Goal: Information Seeking & Learning: Find specific fact

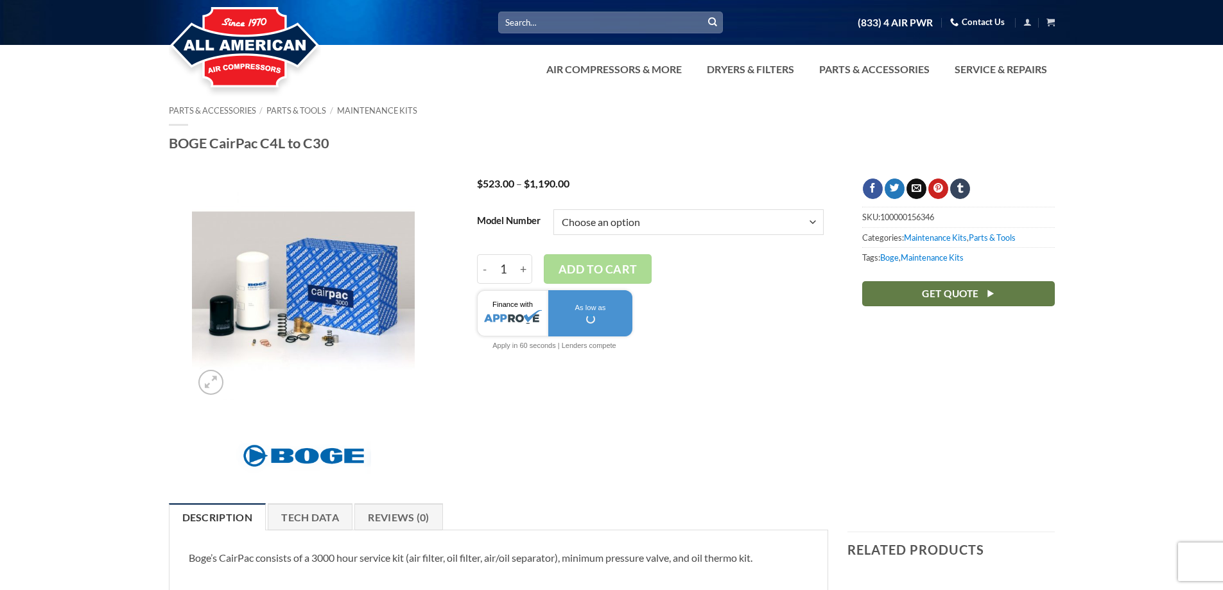
click at [668, 222] on select "Choose an option C10L C15/F C15L or C20L C16/F C20/F C25/F or C30/F C4L or C5L …" at bounding box center [689, 222] width 270 height 26
click at [731, 99] on div at bounding box center [611, 99] width 1223 height 13
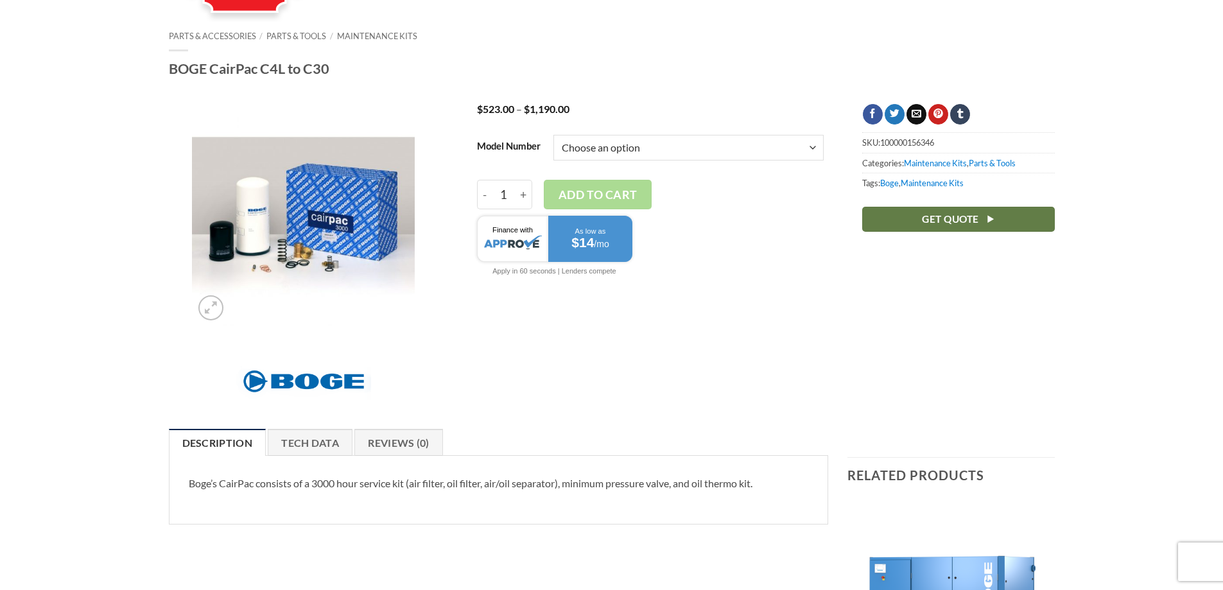
scroll to position [64, 0]
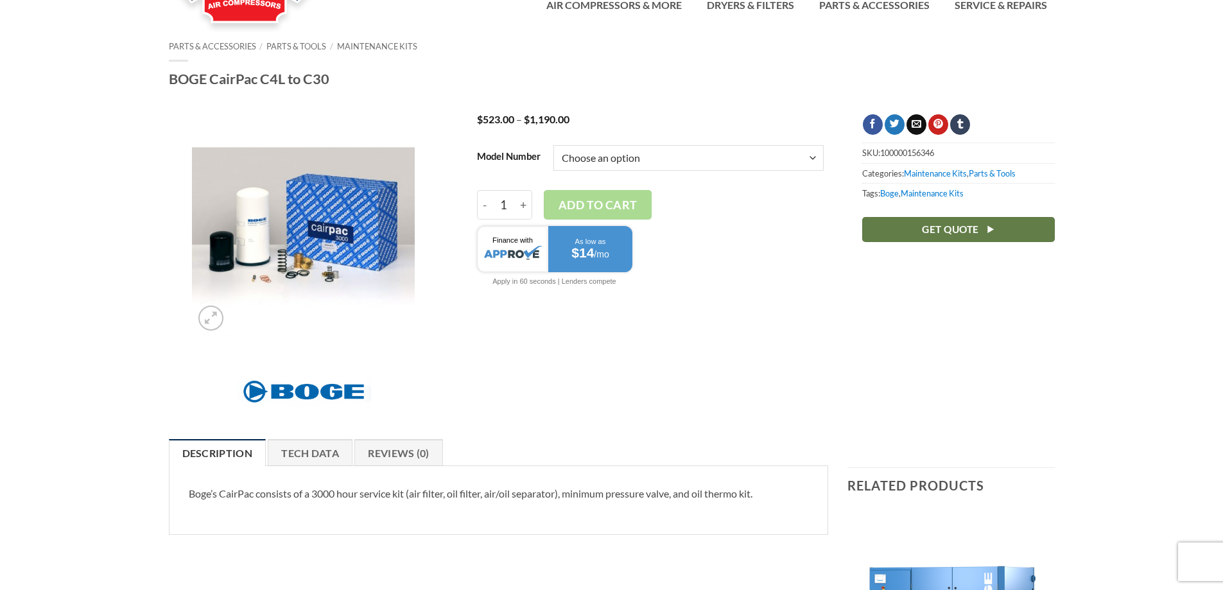
click at [686, 162] on select "Choose an option C10L C15/F C15L or C20L C16/F C20/F C25/F or C30/F C4L or C5L …" at bounding box center [689, 158] width 270 height 26
click at [624, 64] on div "Parts & Accessories / Parts & Tools / Maintenance Kits BOGE CairPac C4L to C30" at bounding box center [612, 65] width 886 height 46
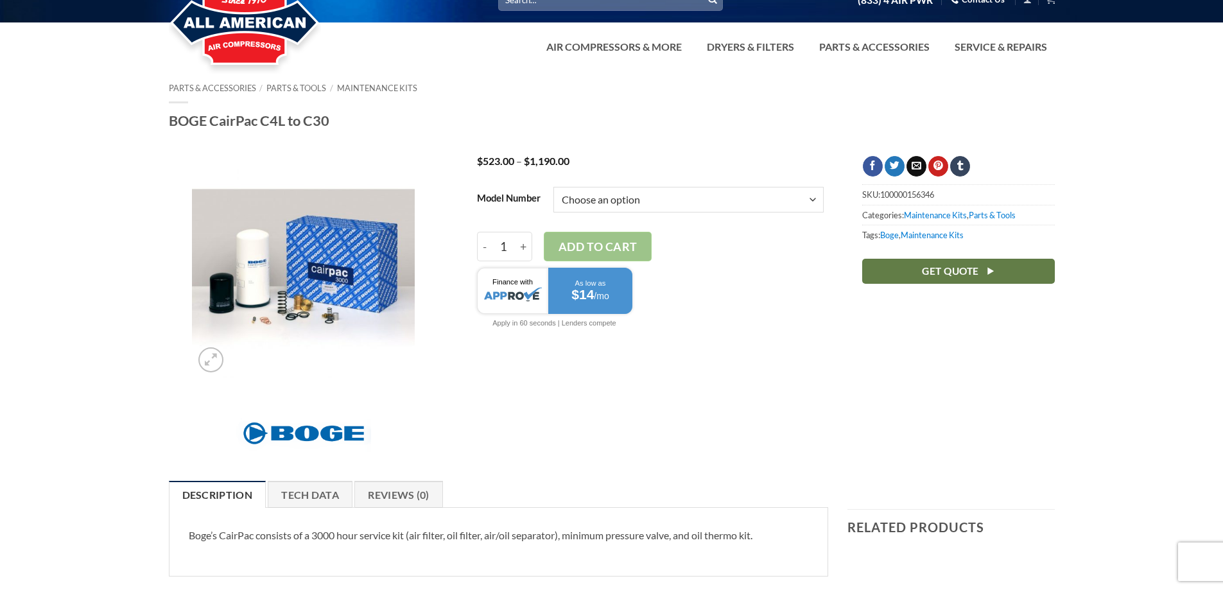
scroll to position [0, 0]
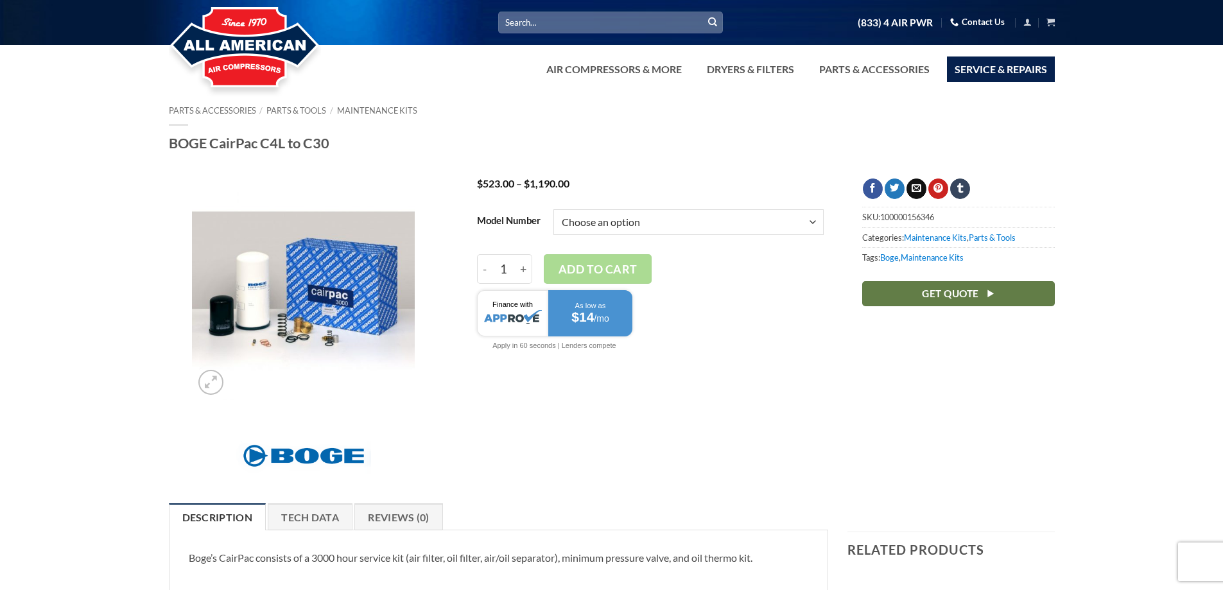
click at [971, 68] on link "Service & Repairs" at bounding box center [1001, 70] width 108 height 26
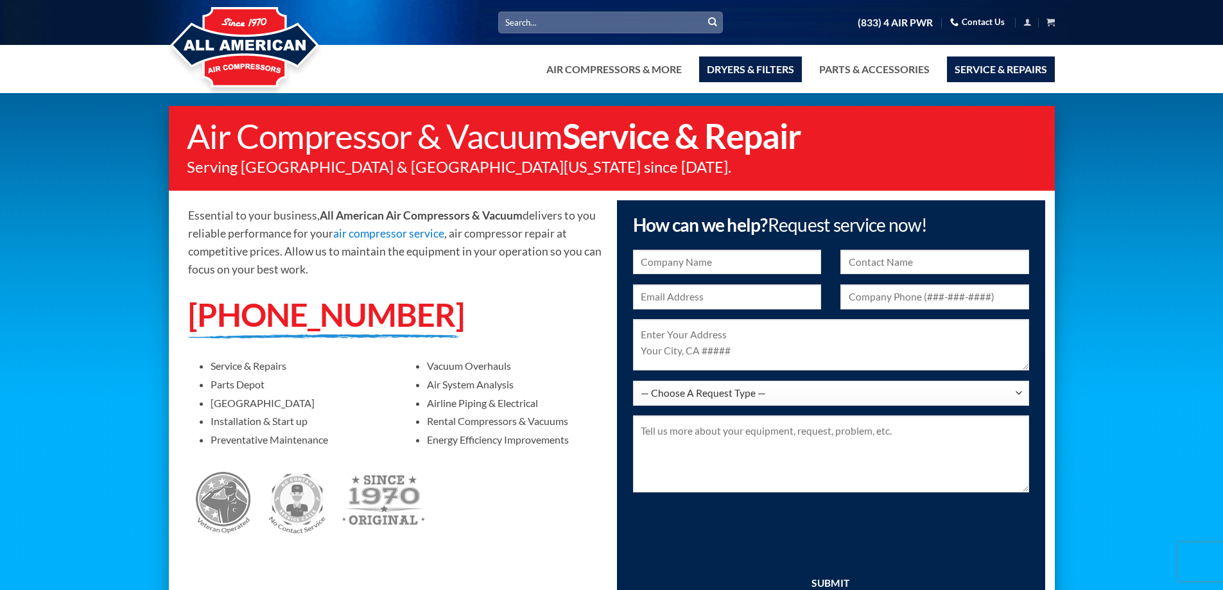
click at [766, 71] on link "Dryers & Filters" at bounding box center [750, 70] width 103 height 26
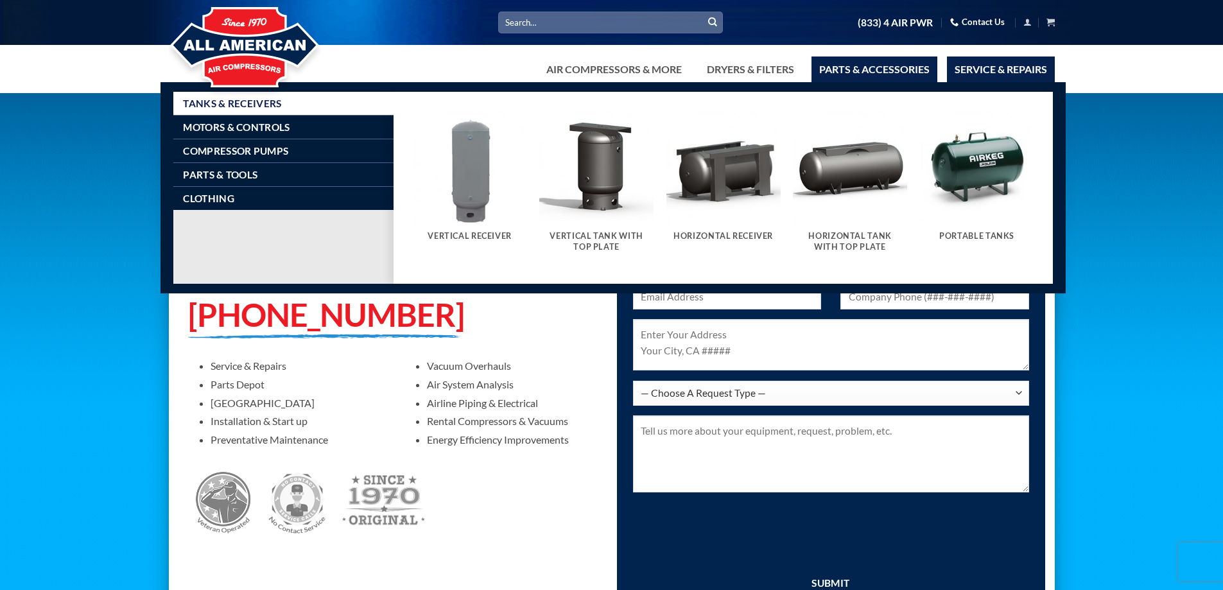
click at [848, 72] on link "Parts & Accessories" at bounding box center [875, 70] width 126 height 26
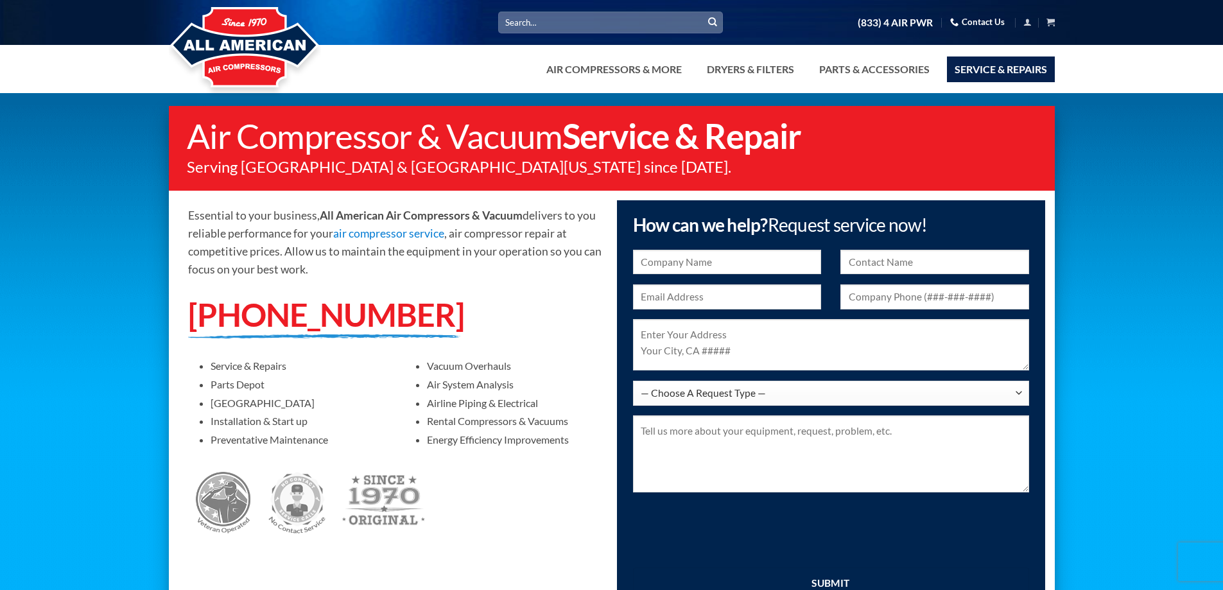
click at [634, 22] on input "Search for:" at bounding box center [610, 22] width 225 height 21
paste input "2900001567P cairpac 3000"
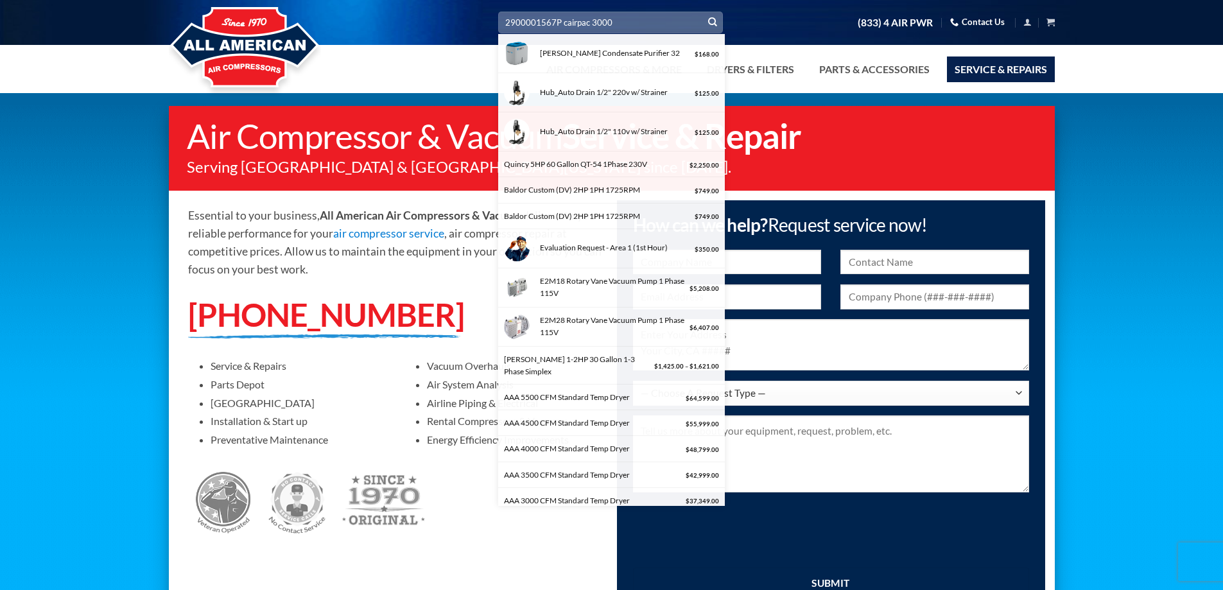
click at [650, 22] on input "2900001567P cairpac 3000" at bounding box center [610, 22] width 225 height 21
click at [637, 49] on div "Walker Condensate Purifier 32" at bounding box center [614, 53] width 156 height 12
type input "Walker Condensate Purifier 32"
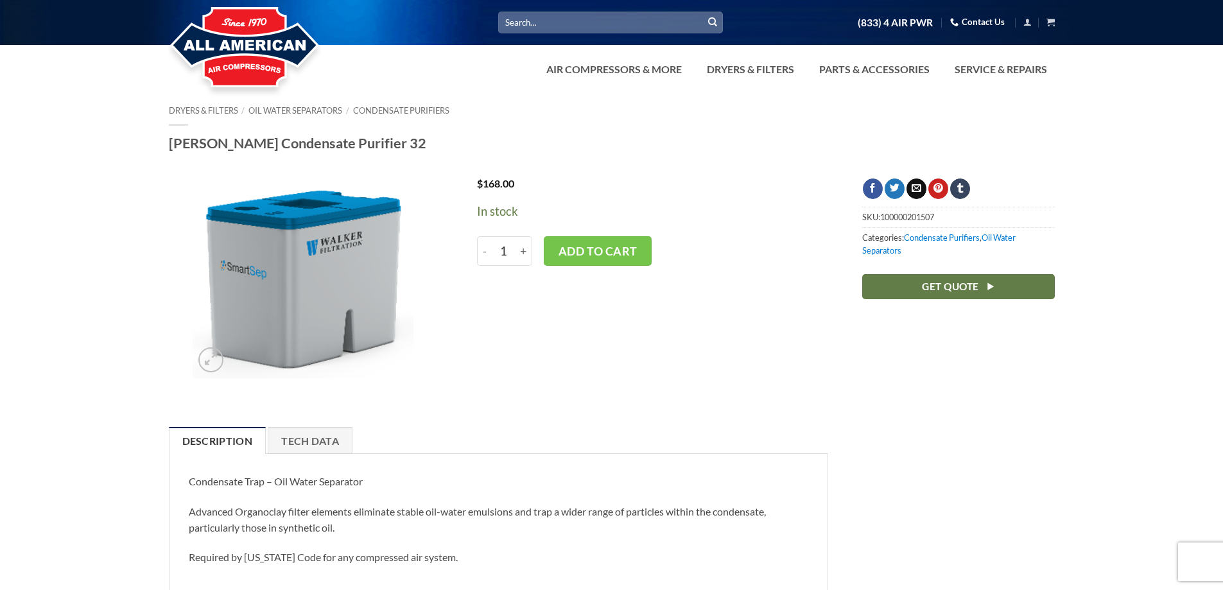
drag, startPoint x: 0, startPoint y: 0, endPoint x: 638, endPoint y: 26, distance: 638.2
click at [638, 26] on input "Search for:" at bounding box center [610, 22] width 225 height 21
paste input "2900001567P cairpac 3000"
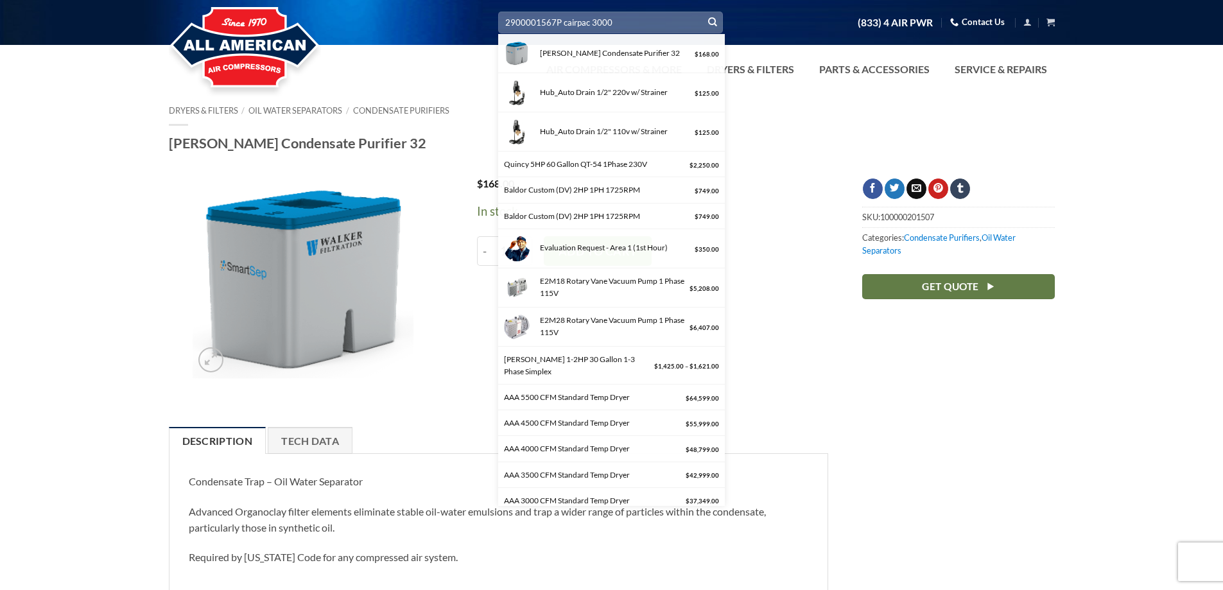
type input "2900001567P cairpac 3000"
click at [703, 13] on button "Submit" at bounding box center [712, 22] width 19 height 19
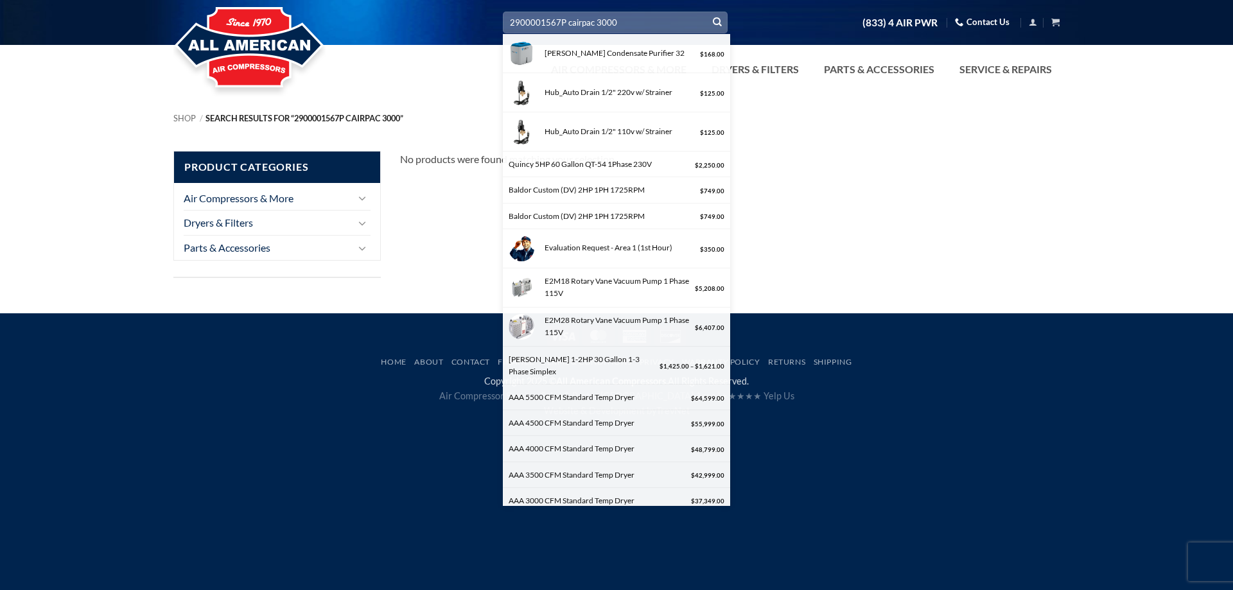
drag, startPoint x: 625, startPoint y: 17, endPoint x: 568, endPoint y: 21, distance: 57.3
click at [568, 21] on input "2900001567P cairpac 3000" at bounding box center [615, 22] width 225 height 21
type input "2900001567P"
click at [708, 13] on button "Submit" at bounding box center [717, 22] width 19 height 19
